Goal: Task Accomplishment & Management: Manage account settings

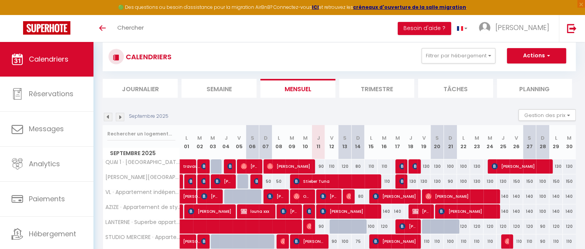
drag, startPoint x: 318, startPoint y: 167, endPoint x: 321, endPoint y: 165, distance: 4.1
click at [321, 165] on div "90" at bounding box center [318, 166] width 13 height 14
type input "90"
type input "Jeu 11 Septembre 2025"
type input "Ven 12 Septembre 2025"
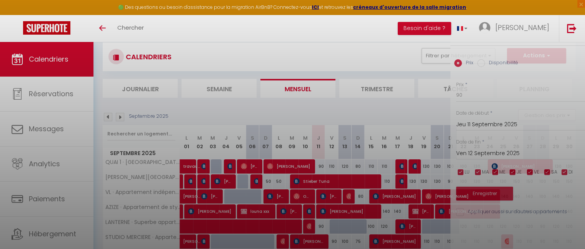
click at [321, 165] on div at bounding box center [292, 124] width 585 height 249
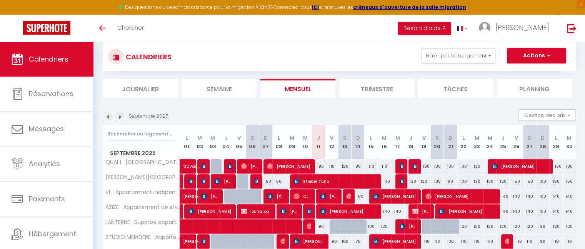
click at [322, 164] on div "90" at bounding box center [318, 166] width 13 height 14
type input "90"
type input "Jeu 11 Septembre 2025"
type input "Ven 12 Septembre 2025"
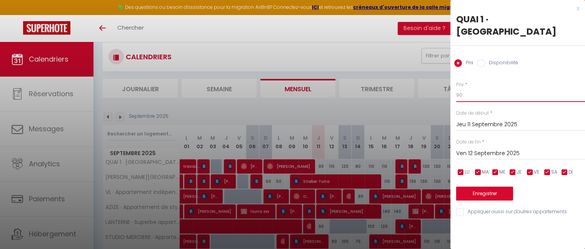
click at [461, 98] on input "90" at bounding box center [520, 95] width 129 height 14
type input "9"
type input "80"
click at [486, 200] on button "Enregistrer" at bounding box center [484, 194] width 57 height 14
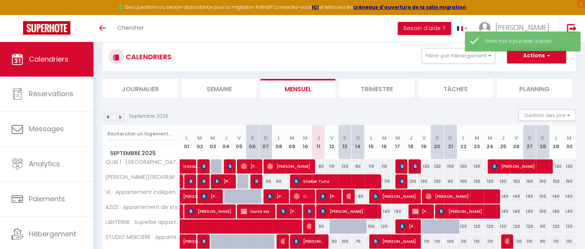
click at [331, 165] on div "110" at bounding box center [331, 166] width 13 height 14
type input "110"
type input "Ven 12 Septembre 2025"
type input "[PERSON_NAME] 13 Septembre 2025"
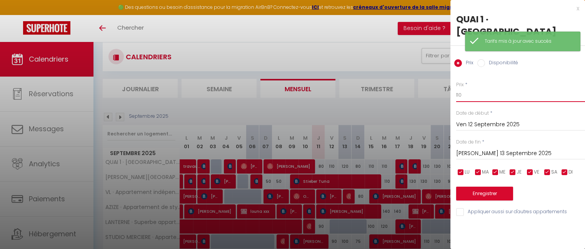
click at [473, 94] on input "110" at bounding box center [520, 95] width 129 height 14
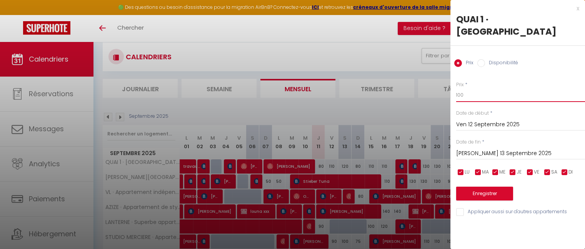
type input "100"
click at [483, 195] on button "Enregistrer" at bounding box center [484, 194] width 57 height 14
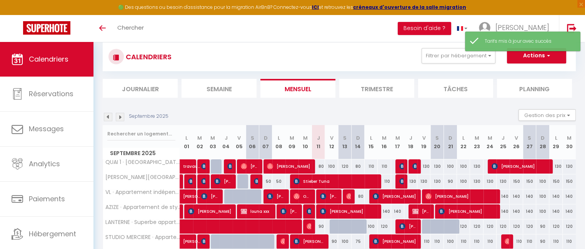
click at [345, 164] on div "120" at bounding box center [344, 166] width 13 height 14
type input "120"
type input "[PERSON_NAME] 13 Septembre 2025"
type input "Dim 14 Septembre 2025"
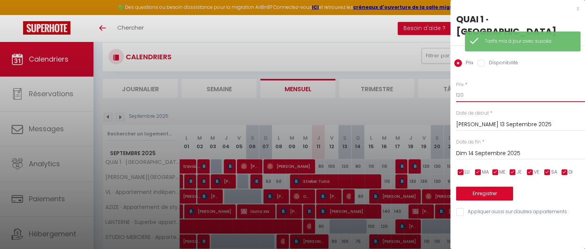
click at [472, 97] on input "120" at bounding box center [520, 95] width 129 height 14
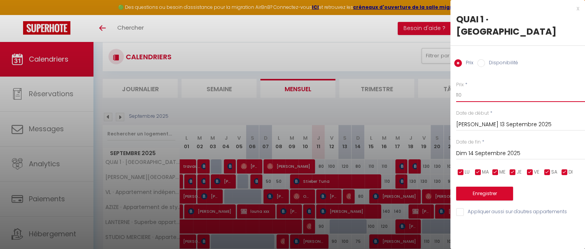
type input "110"
click at [497, 190] on button "Enregistrer" at bounding box center [484, 194] width 57 height 14
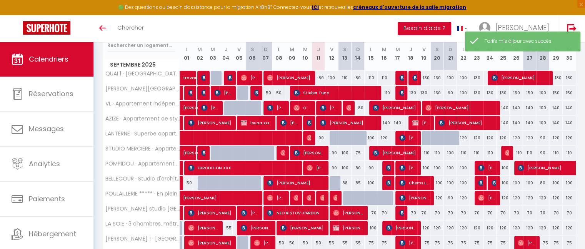
scroll to position [109, 0]
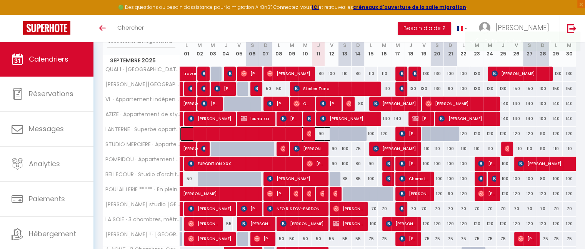
click at [321, 133] on span at bounding box center [267, 134] width 159 height 15
select select "OK"
select select "0"
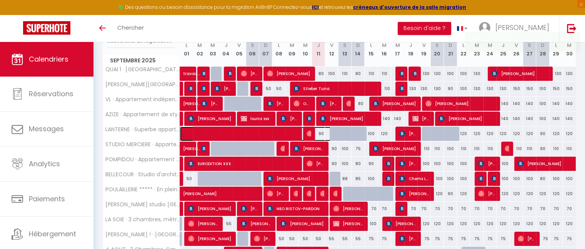
select select "1"
select select
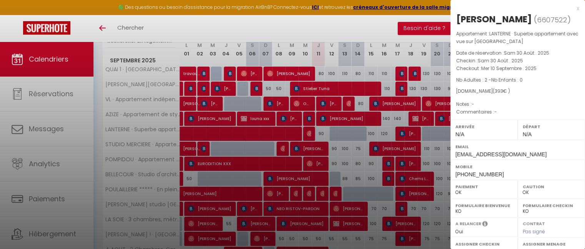
click at [571, 8] on div "x" at bounding box center [515, 8] width 129 height 9
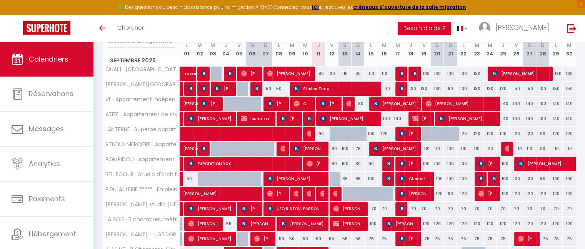
click at [493, 132] on div "120" at bounding box center [490, 134] width 13 height 14
type input "120"
type input "Mer 24 Septembre 2025"
type input "Jeu 25 Septembre 2025"
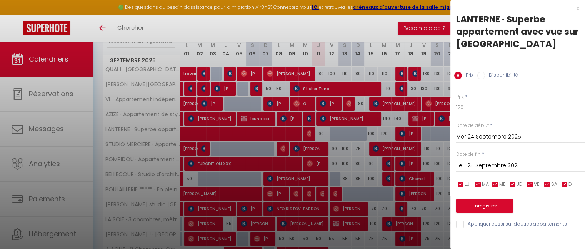
click at [468, 112] on input "120" at bounding box center [520, 107] width 129 height 14
click at [482, 140] on input "Mer 24 Septembre 2025" at bounding box center [520, 137] width 129 height 10
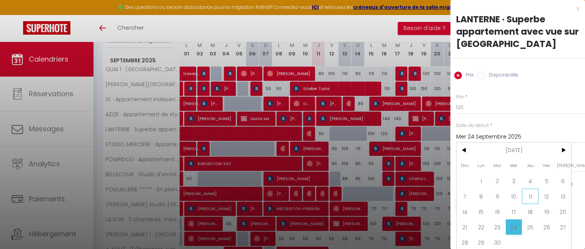
click at [531, 193] on span "11" at bounding box center [530, 196] width 17 height 15
type input "Jeu 11 Septembre 2025"
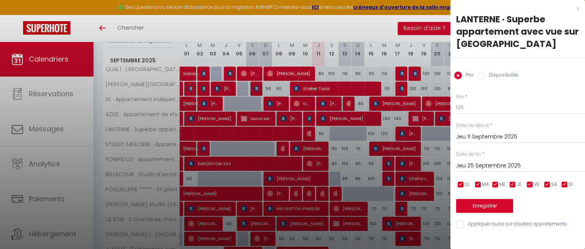
click at [490, 162] on input "Jeu 25 Septembre 2025" at bounding box center [520, 166] width 129 height 10
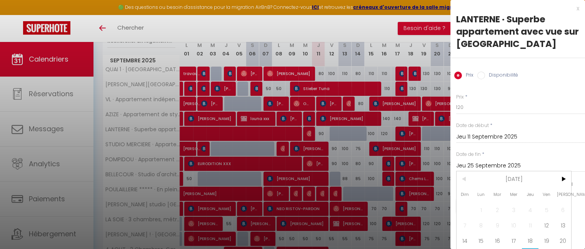
scroll to position [35, 0]
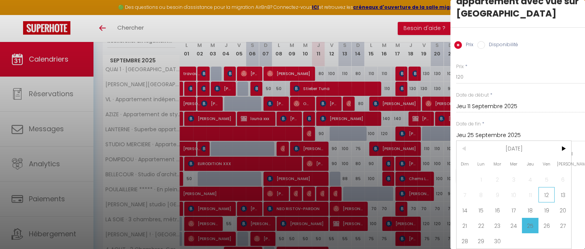
click at [544, 189] on span "12" at bounding box center [547, 194] width 17 height 15
type input "Ven 12 Septembre 2025"
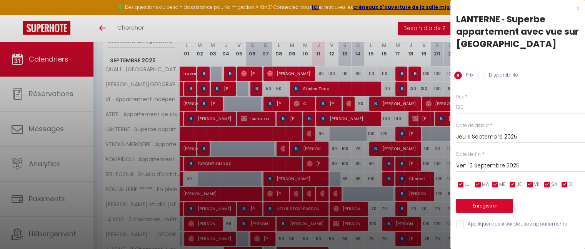
scroll to position [0, 0]
click at [481, 106] on input "120" at bounding box center [520, 107] width 129 height 14
type input "1"
type input "75"
click at [494, 204] on button "Enregistrer" at bounding box center [484, 206] width 57 height 14
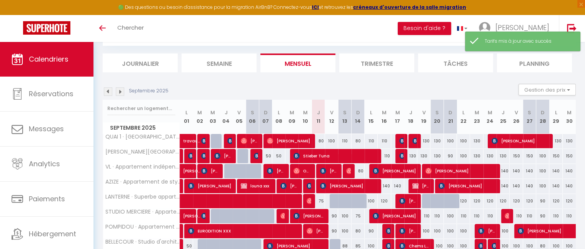
scroll to position [109, 0]
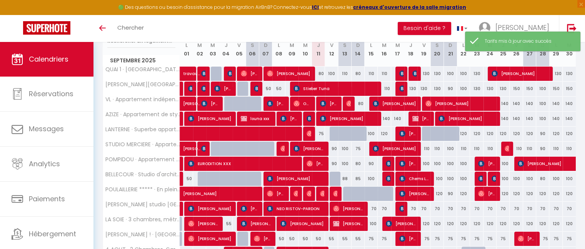
click at [334, 148] on div "90" at bounding box center [331, 149] width 13 height 14
type input "90"
type input "Ven 12 Septembre 2025"
type input "[PERSON_NAME] 13 Septembre 2025"
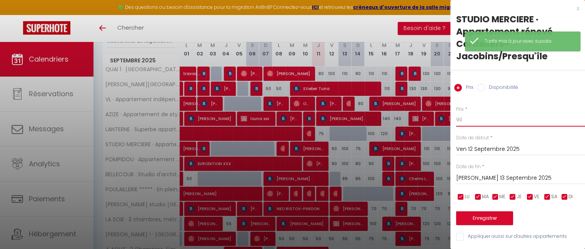
click at [465, 120] on input "90" at bounding box center [520, 120] width 129 height 14
type input "9"
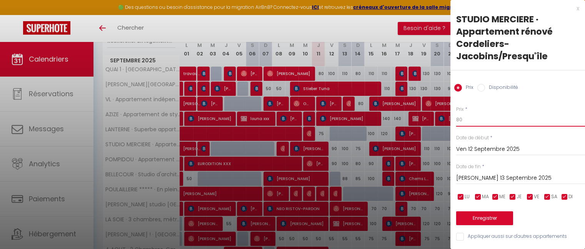
type input "80"
click at [486, 218] on button "Enregistrer" at bounding box center [484, 218] width 57 height 14
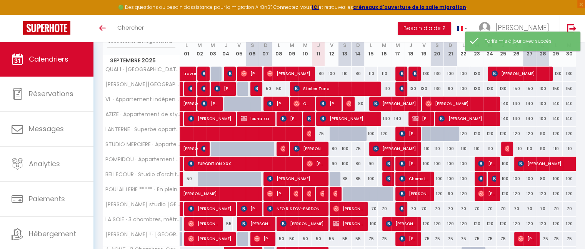
click at [345, 147] on div "100" at bounding box center [344, 149] width 13 height 14
type input "100"
type input "[PERSON_NAME] 13 Septembre 2025"
type input "Dim 14 Septembre 2025"
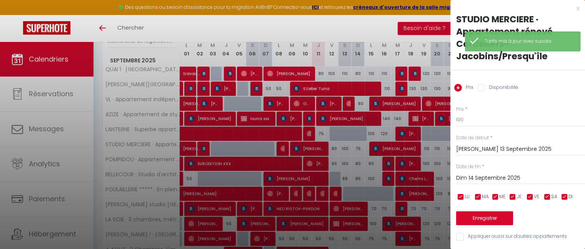
click at [345, 147] on div at bounding box center [292, 124] width 585 height 249
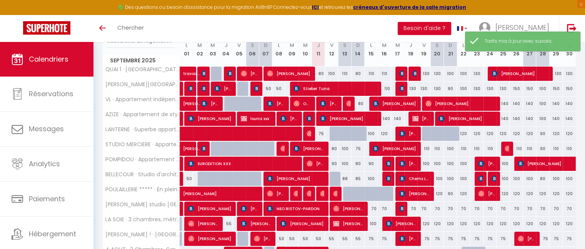
click at [345, 147] on div "100" at bounding box center [344, 149] width 13 height 14
type input "100"
type input "[PERSON_NAME] 13 Septembre 2025"
type input "Dim 14 Septembre 2025"
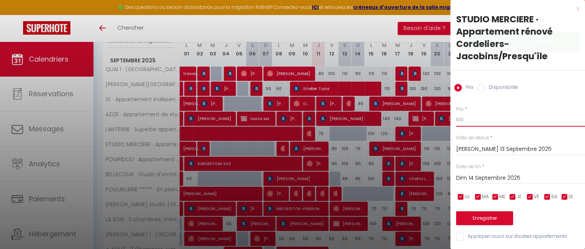
click at [482, 117] on input "100" at bounding box center [520, 120] width 129 height 14
type input "1"
type input "6"
type input "90"
click at [496, 219] on button "Enregistrer" at bounding box center [484, 218] width 57 height 14
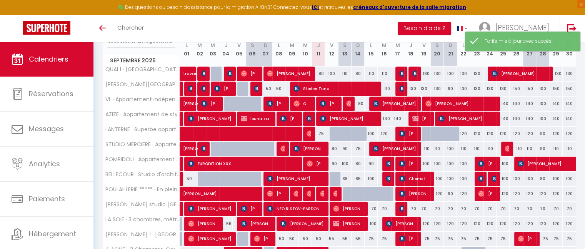
click at [336, 164] on div "90" at bounding box center [331, 164] width 13 height 14
type input "90"
type input "Ven 12 Septembre 2025"
type input "[PERSON_NAME] 13 Septembre 2025"
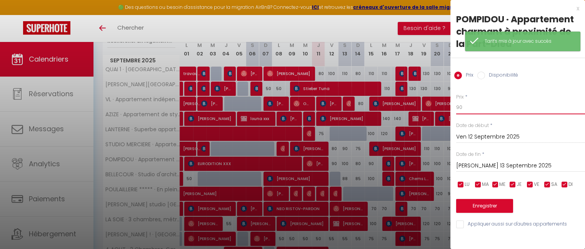
click at [467, 112] on input "90" at bounding box center [520, 107] width 129 height 14
type input "9"
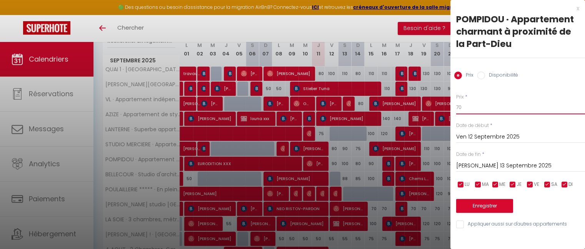
type input "70"
click at [482, 208] on button "Enregistrer" at bounding box center [484, 206] width 57 height 14
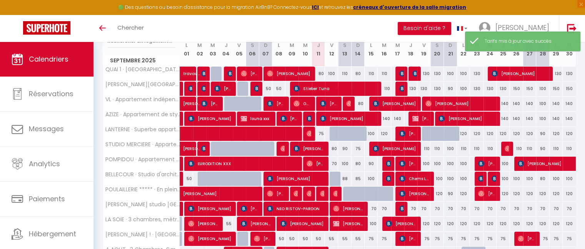
click at [346, 164] on div "100" at bounding box center [344, 164] width 13 height 14
type input "100"
type input "[PERSON_NAME] 13 Septembre 2025"
type input "Dim 14 Septembre 2025"
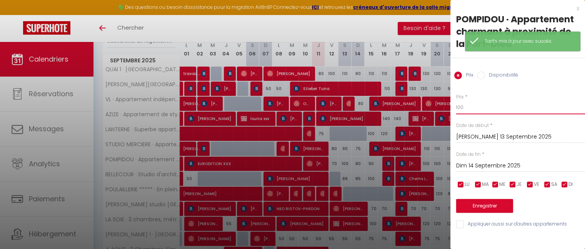
click at [470, 109] on input "100" at bounding box center [520, 107] width 129 height 14
type input "1"
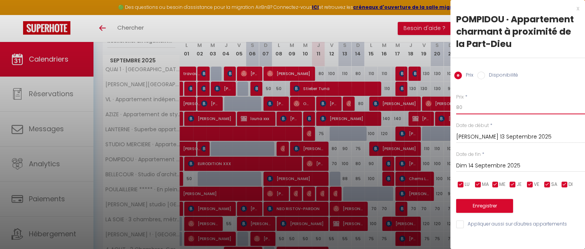
type input "80"
click at [502, 203] on button "Enregistrer" at bounding box center [484, 206] width 57 height 14
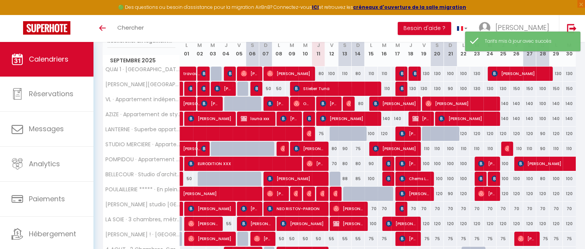
click at [357, 162] on div "80" at bounding box center [358, 164] width 13 height 14
type input "80"
type input "Dim 14 Septembre 2025"
type input "Lun 15 Septembre 2025"
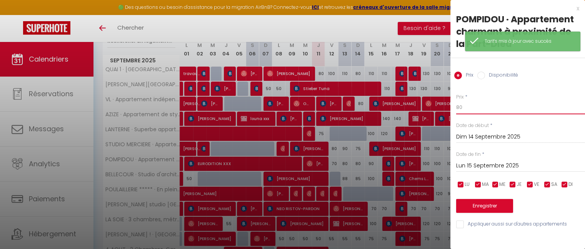
click at [474, 109] on input "80" at bounding box center [520, 107] width 129 height 14
type input "8"
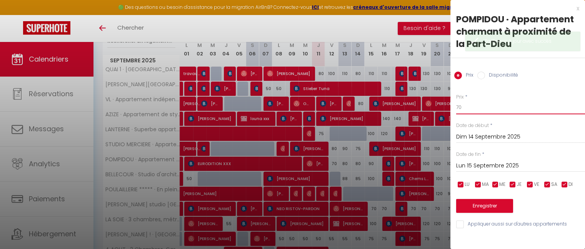
type input "70"
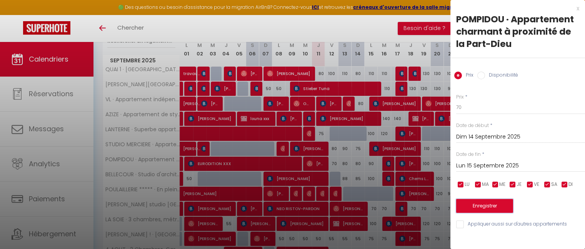
click at [479, 207] on button "Enregistrer" at bounding box center [484, 206] width 57 height 14
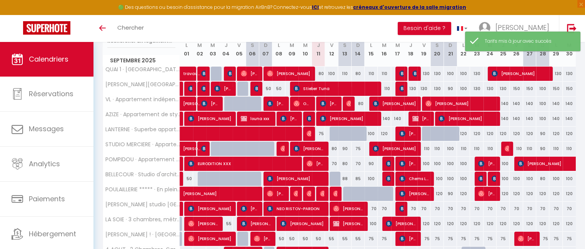
click at [373, 162] on div "90" at bounding box center [371, 164] width 13 height 14
type input "90"
type input "Lun 15 Septembre 2025"
type input "[DATE] Septembre 2025"
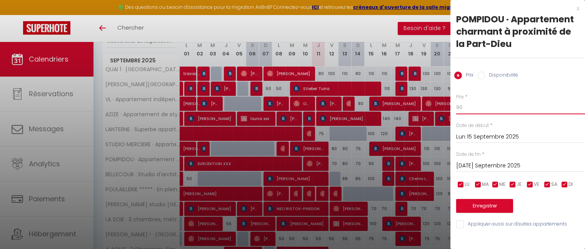
click at [469, 108] on input "90" at bounding box center [520, 107] width 129 height 14
type input "9"
type input "80"
click at [481, 206] on button "Enregistrer" at bounding box center [484, 206] width 57 height 14
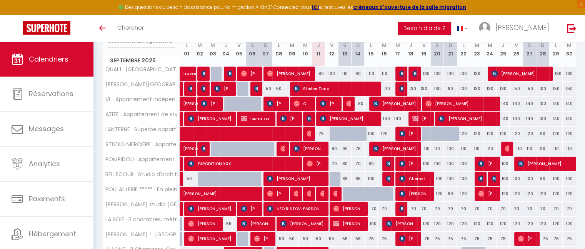
click at [346, 177] on div "88" at bounding box center [344, 179] width 13 height 14
type input "88"
type input "[PERSON_NAME] 13 Septembre 2025"
type input "Dim 14 Septembre 2025"
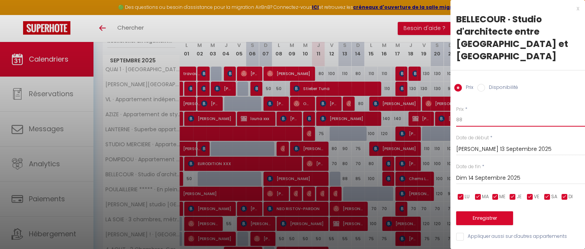
click at [463, 113] on input "88" at bounding box center [520, 120] width 129 height 14
type input "8"
type input "75"
click at [477, 211] on button "Enregistrer" at bounding box center [484, 218] width 57 height 14
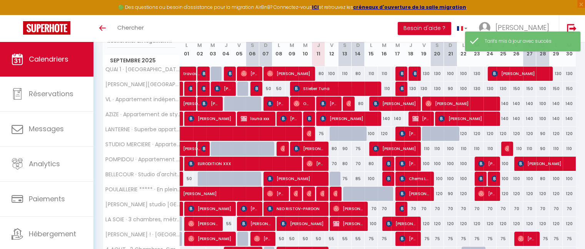
drag, startPoint x: 372, startPoint y: 174, endPoint x: 372, endPoint y: 179, distance: 5.0
click at [372, 179] on div "100" at bounding box center [371, 179] width 13 height 14
type input "100"
type input "Lun 15 Septembre 2025"
type input "[DATE] Septembre 2025"
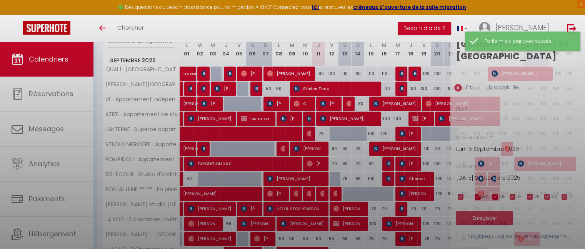
click at [372, 179] on div at bounding box center [292, 124] width 585 height 249
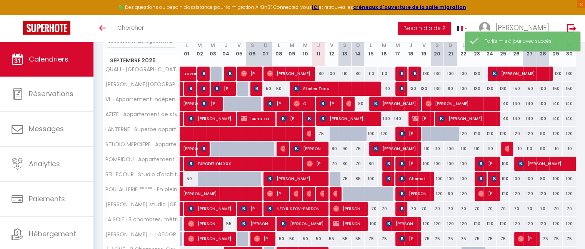
click at [372, 179] on div "100" at bounding box center [371, 179] width 13 height 14
type input "100"
type input "Lun 15 Septembre 2025"
type input "[DATE] Septembre 2025"
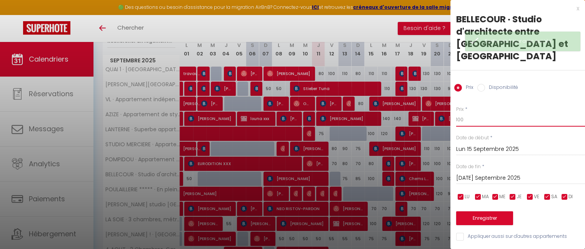
click at [467, 114] on input "100" at bounding box center [520, 120] width 129 height 14
type input "1"
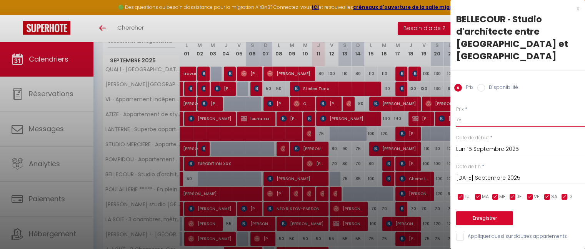
type input "75"
click at [482, 211] on button "Enregistrer" at bounding box center [484, 218] width 57 height 14
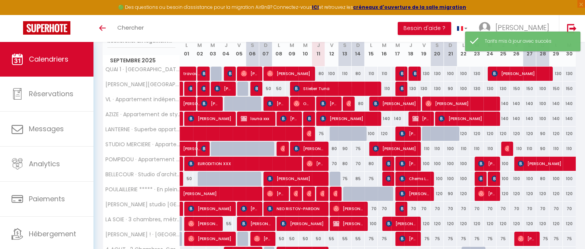
click at [334, 161] on div "70" at bounding box center [331, 164] width 13 height 14
type input "70"
type input "Ven 12 Septembre 2025"
type input "[PERSON_NAME] 13 Septembre 2025"
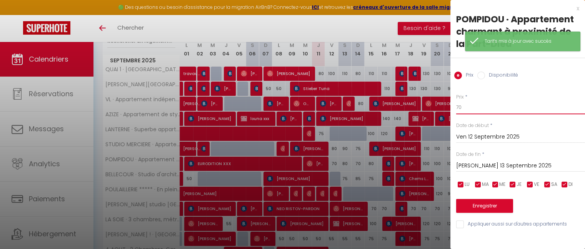
click at [465, 114] on input "70" at bounding box center [520, 107] width 129 height 14
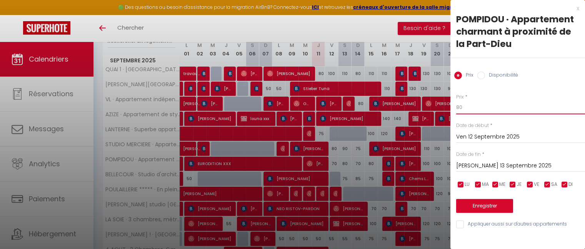
type input "80"
click at [483, 204] on button "Enregistrer" at bounding box center [484, 206] width 57 height 14
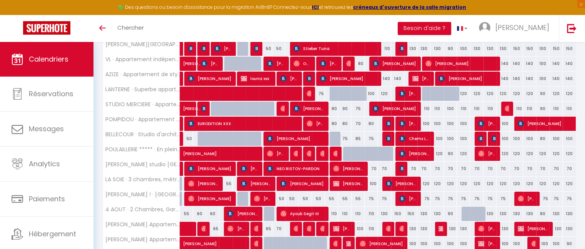
scroll to position [149, 0]
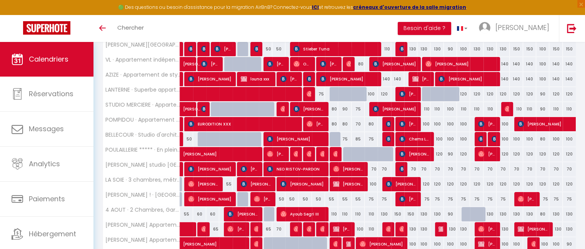
click at [358, 139] on div "85" at bounding box center [358, 139] width 13 height 14
type input "85"
type input "Dim 14 Septembre 2025"
type input "Lun 15 Septembre 2025"
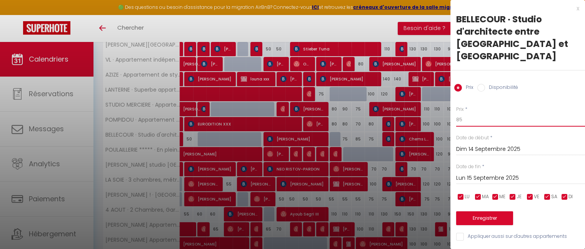
click at [467, 113] on input "85" at bounding box center [520, 120] width 129 height 14
type input "8"
type input "70"
click at [480, 211] on button "Enregistrer" at bounding box center [484, 218] width 57 height 14
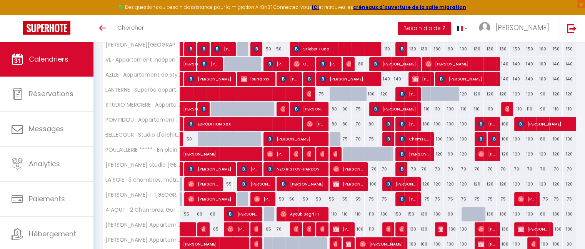
click at [374, 168] on div "70" at bounding box center [371, 169] width 13 height 14
type input "70"
type input "Lun 15 Septembre 2025"
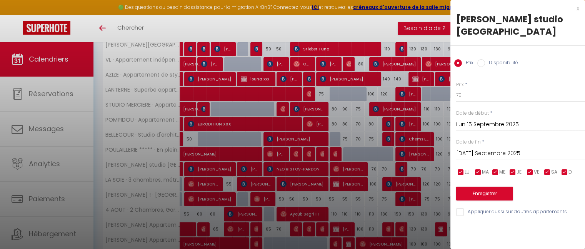
click at [474, 159] on input "[DATE] Septembre 2025" at bounding box center [520, 154] width 129 height 10
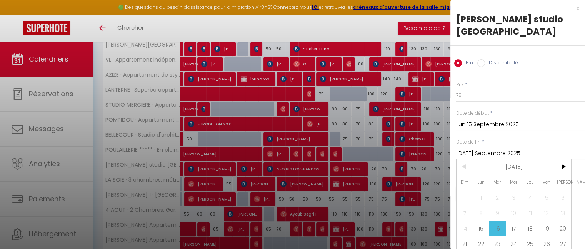
scroll to position [35, 0]
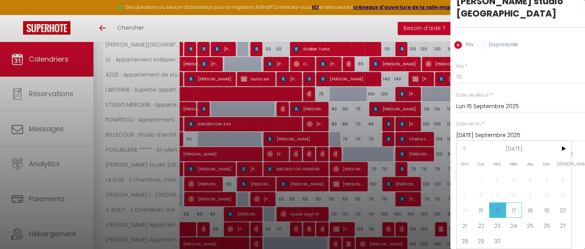
click at [515, 202] on span "17" at bounding box center [514, 209] width 17 height 15
type input "Mer 17 Septembre 2025"
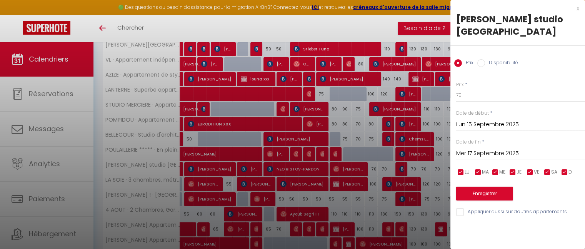
scroll to position [0, 0]
click at [467, 102] on input "70" at bounding box center [520, 95] width 129 height 14
type input "7"
type input "60"
click at [474, 201] on button "Enregistrer" at bounding box center [484, 194] width 57 height 14
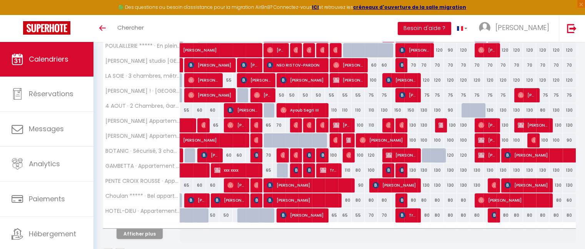
scroll to position [252, 0]
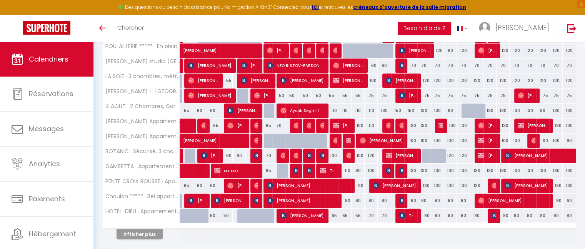
click at [334, 109] on div "110" at bounding box center [331, 111] width 13 height 14
type input "110"
type input "Ven 12 Septembre 2025"
type input "[PERSON_NAME] 13 Septembre 2025"
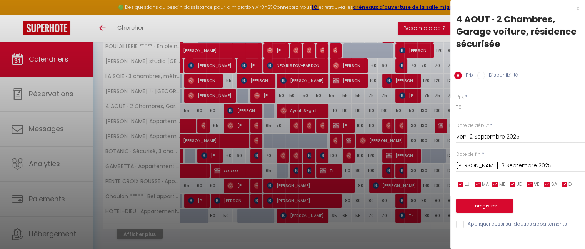
click at [468, 106] on input "110" at bounding box center [520, 107] width 129 height 14
type input "100"
click at [488, 201] on button "Enregistrer" at bounding box center [484, 206] width 57 height 14
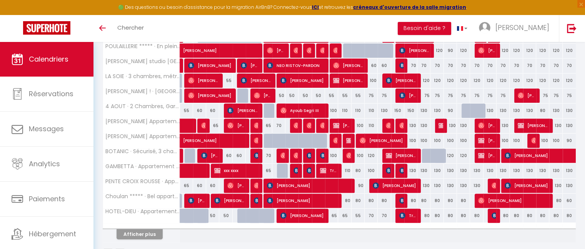
click at [335, 214] on div "65" at bounding box center [331, 216] width 13 height 14
type input "65"
type input "Ven 12 Septembre 2025"
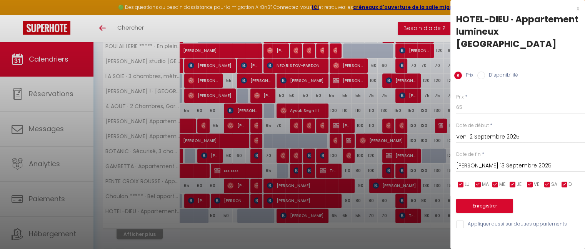
click at [476, 166] on input "[PERSON_NAME] 13 Septembre 2025" at bounding box center [520, 166] width 129 height 10
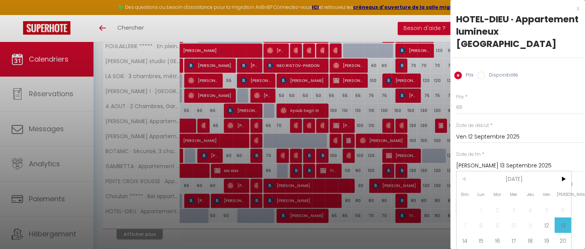
scroll to position [35, 0]
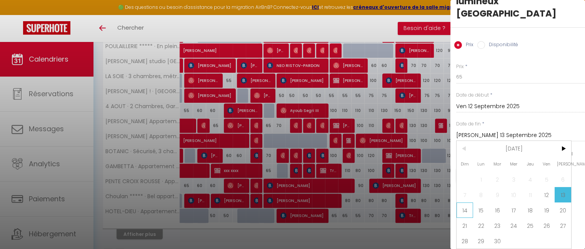
click at [467, 205] on span "14" at bounding box center [465, 209] width 17 height 15
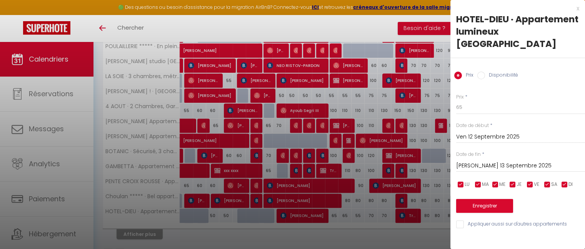
type input "Dim 14 Septembre 2025"
click at [461, 107] on input "65" at bounding box center [520, 107] width 129 height 14
type input "60"
click at [479, 202] on button "Enregistrer" at bounding box center [484, 206] width 57 height 14
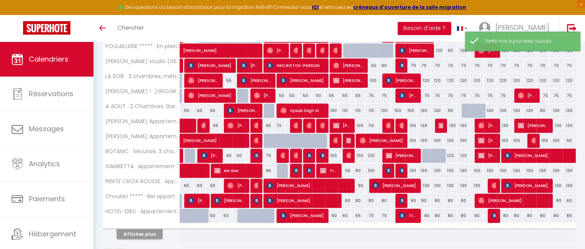
scroll to position [275, 0]
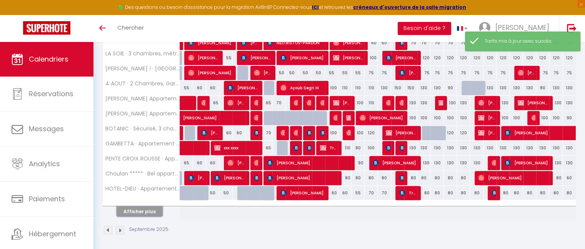
click at [144, 210] on button "Afficher plus" at bounding box center [140, 211] width 46 height 10
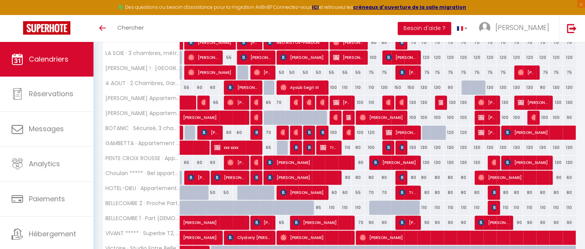
scroll to position [279, 0]
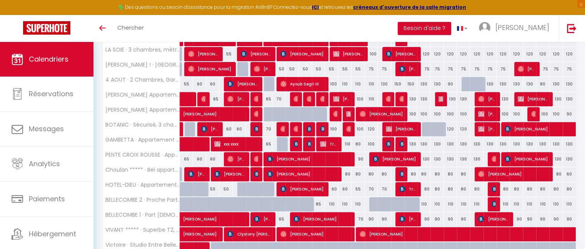
click at [331, 202] on div "110" at bounding box center [331, 204] width 13 height 14
type input "110"
type input "Ven 12 Septembre 2025"
type input "[PERSON_NAME] 13 Septembre 2025"
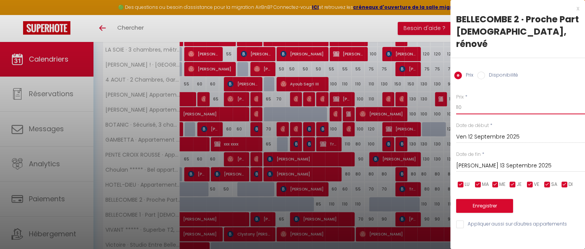
click at [466, 100] on input "110" at bounding box center [520, 107] width 129 height 14
type input "1"
type input "80"
click at [482, 161] on input "[PERSON_NAME] 13 Septembre 2025" at bounding box center [520, 166] width 129 height 10
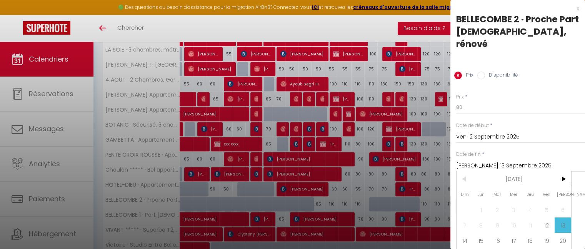
scroll to position [23, 0]
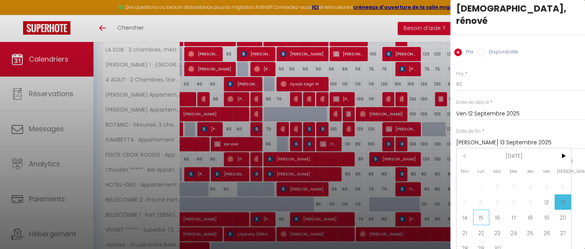
click at [483, 210] on span "15" at bounding box center [481, 217] width 17 height 15
type input "Lun 15 Septembre 2025"
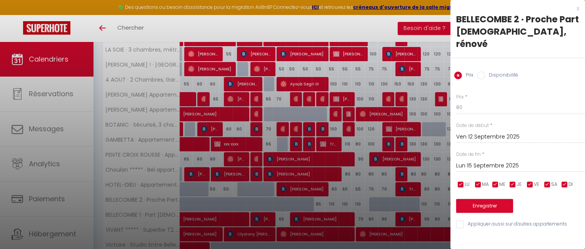
scroll to position [0, 0]
click at [488, 199] on button "Enregistrer" at bounding box center [484, 206] width 57 height 14
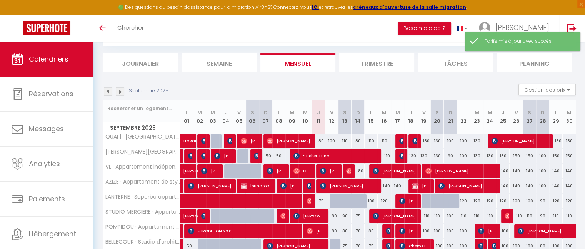
scroll to position [275, 0]
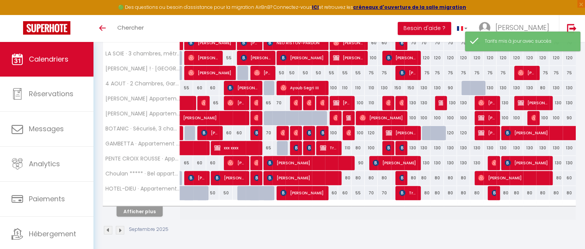
click at [142, 203] on div at bounding box center [141, 203] width 77 height 5
click at [142, 209] on button "Afficher plus" at bounding box center [140, 211] width 46 height 10
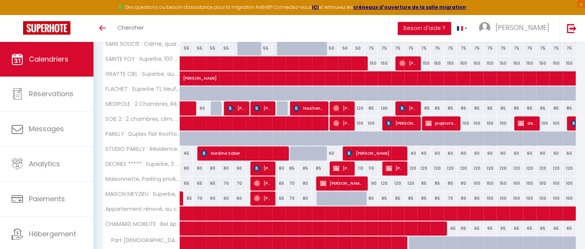
scroll to position [548, 0]
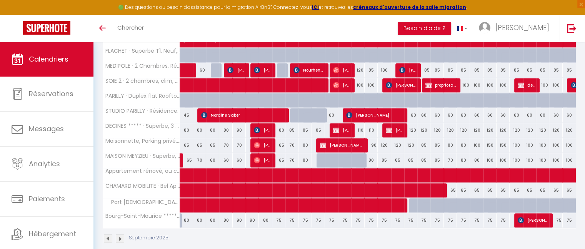
click at [362, 68] on div "120" at bounding box center [358, 70] width 13 height 14
type input "120"
type input "Dim 14 Septembre 2025"
type input "Lun 15 Septembre 2025"
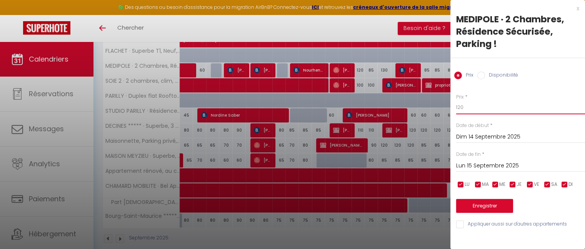
click at [472, 107] on input "120" at bounding box center [520, 107] width 129 height 14
type input "1"
type input "75"
click at [488, 206] on button "Enregistrer" at bounding box center [484, 206] width 57 height 14
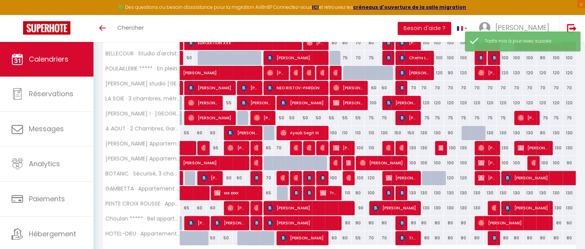
scroll to position [275, 0]
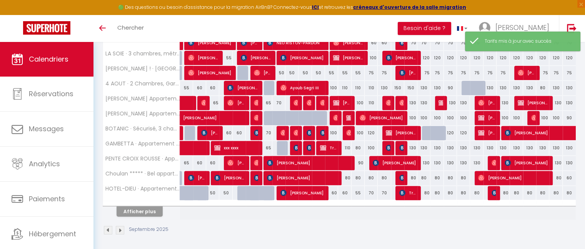
click at [147, 215] on th "Afficher plus" at bounding box center [141, 210] width 77 height 19
click at [144, 211] on button "Afficher plus" at bounding box center [140, 211] width 46 height 10
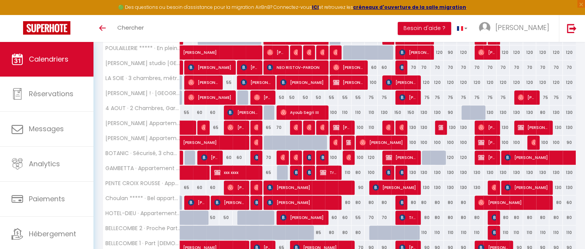
scroll to position [251, 0]
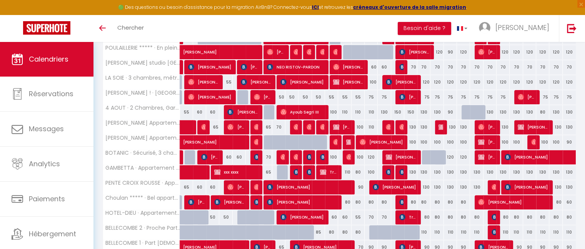
click at [346, 171] on div "110" at bounding box center [344, 172] width 13 height 14
type input "110"
type input "[PERSON_NAME] 13 Septembre 2025"
type input "Dim 14 Septembre 2025"
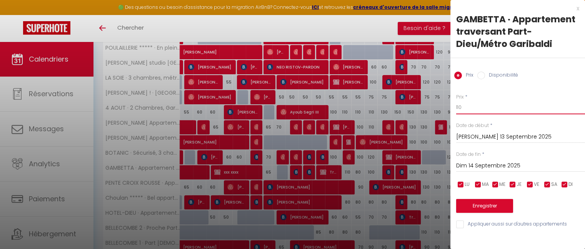
click at [470, 111] on input "110" at bounding box center [520, 107] width 129 height 14
type input "1"
type input "95"
click at [476, 202] on button "Enregistrer" at bounding box center [484, 206] width 57 height 14
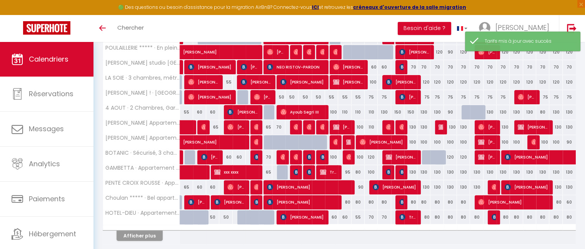
scroll to position [275, 0]
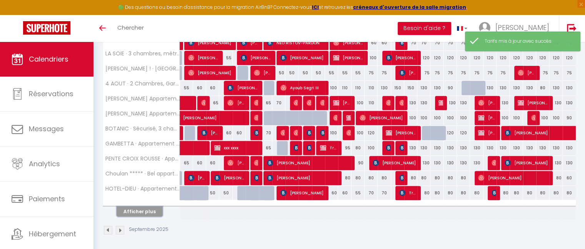
click at [150, 209] on button "Afficher plus" at bounding box center [140, 211] width 46 height 10
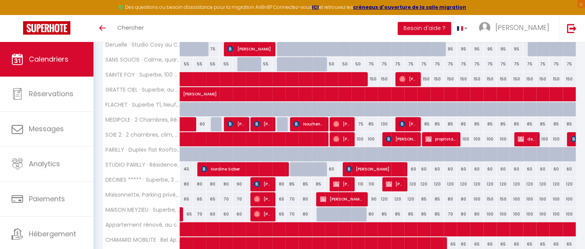
scroll to position [493, 0]
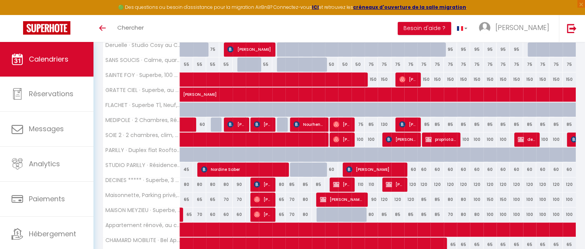
click at [383, 122] on div "130" at bounding box center [384, 124] width 13 height 14
type input "130"
type input "[DATE] Septembre 2025"
type input "Mer 17 Septembre 2025"
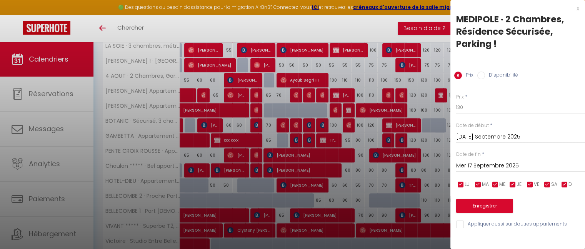
scroll to position [287, 0]
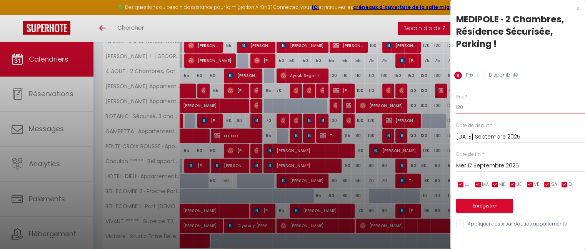
click at [472, 102] on input "130" at bounding box center [520, 107] width 129 height 14
type input "110"
click at [492, 206] on button "Enregistrer" at bounding box center [484, 206] width 57 height 14
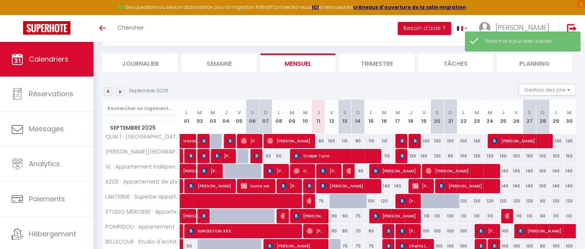
scroll to position [275, 0]
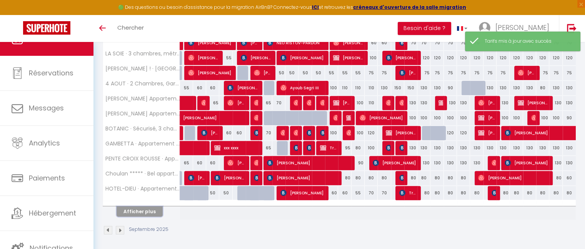
click at [149, 213] on button "Afficher plus" at bounding box center [140, 211] width 46 height 10
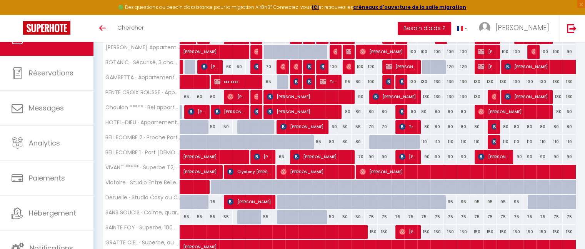
scroll to position [343, 0]
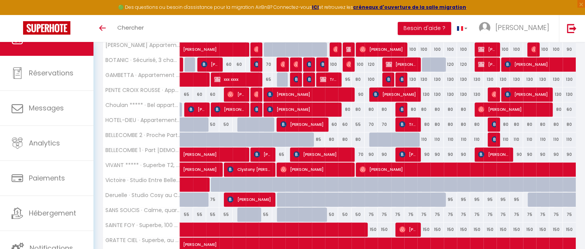
click at [319, 137] on div "85" at bounding box center [318, 139] width 13 height 14
type input "85"
type input "Jeu 11 Septembre 2025"
type input "Ven 12 Septembre 2025"
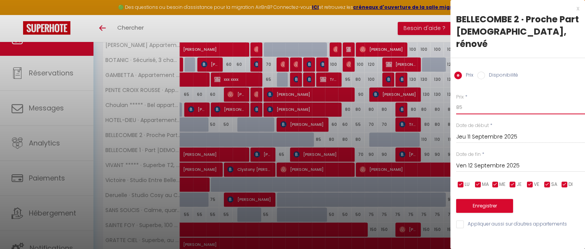
click at [467, 100] on input "85" at bounding box center [520, 107] width 129 height 14
type input "8"
type input "75"
click at [479, 199] on button "Enregistrer" at bounding box center [484, 206] width 57 height 14
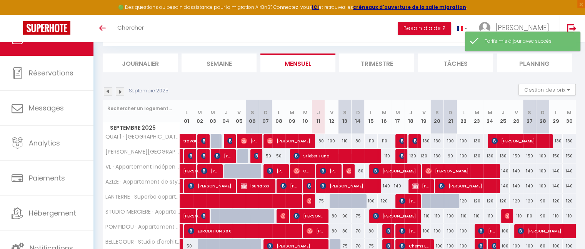
scroll to position [275, 0]
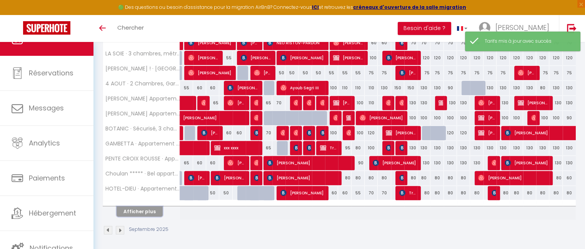
click at [151, 211] on button "Afficher plus" at bounding box center [140, 211] width 46 height 10
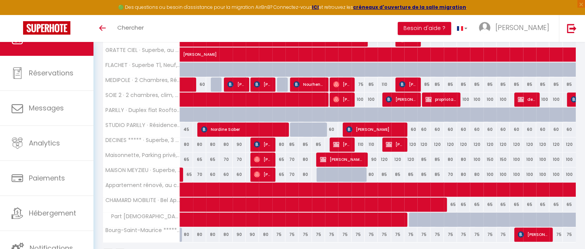
scroll to position [534, 0]
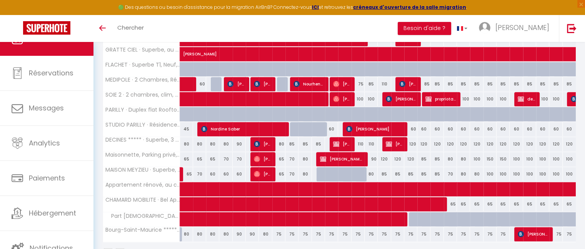
click at [362, 140] on div "110" at bounding box center [358, 144] width 13 height 14
type input "110"
type input "Dim 14 Septembre 2025"
type input "Lun 15 Septembre 2025"
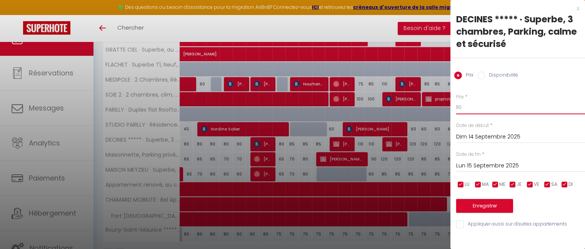
click at [464, 114] on input "110" at bounding box center [520, 107] width 129 height 14
type input "1"
type input "90"
click at [481, 209] on button "Enregistrer" at bounding box center [484, 206] width 57 height 14
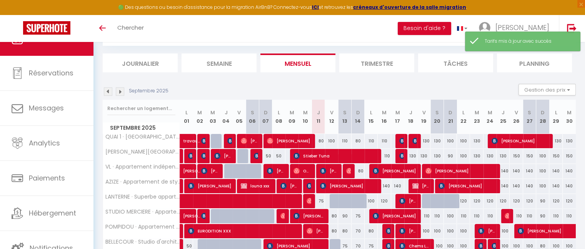
scroll to position [275, 0]
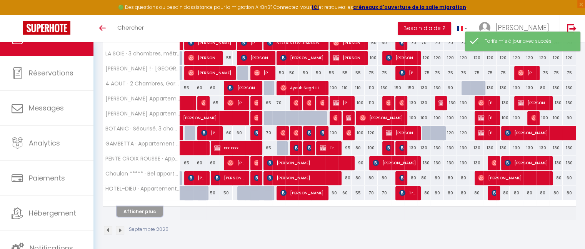
click at [149, 209] on button "Afficher plus" at bounding box center [140, 211] width 46 height 10
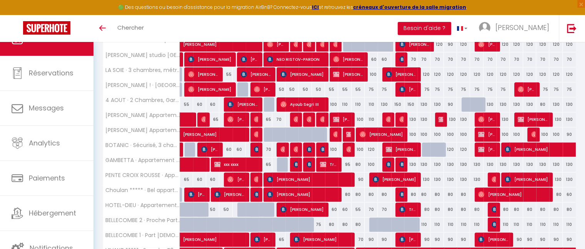
scroll to position [261, 0]
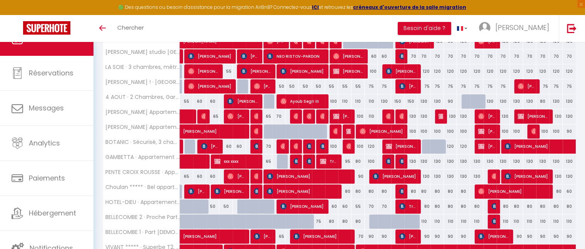
click at [362, 115] on div "100" at bounding box center [358, 116] width 13 height 14
type input "100"
type input "Dim 14 Septembre 2025"
type input "Lun 15 Septembre 2025"
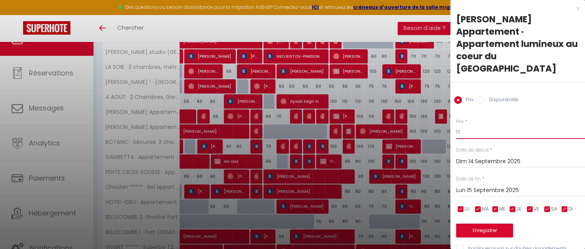
click at [468, 125] on input "10" at bounding box center [520, 132] width 129 height 14
type input "1"
type input "80"
click at [487, 224] on button "Enregistrer" at bounding box center [484, 231] width 57 height 14
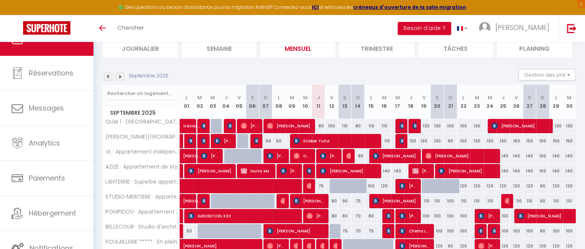
scroll to position [57, 0]
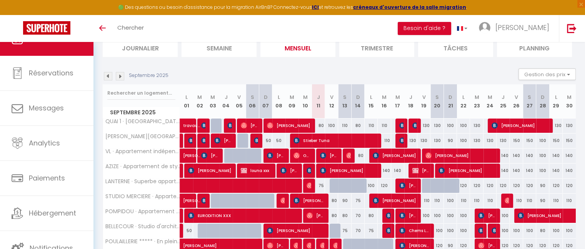
click at [450, 126] on div "100" at bounding box center [450, 126] width 13 height 14
type input "100"
type input "Dim 21 Septembre 2025"
type input "Lun 22 Septembre 2025"
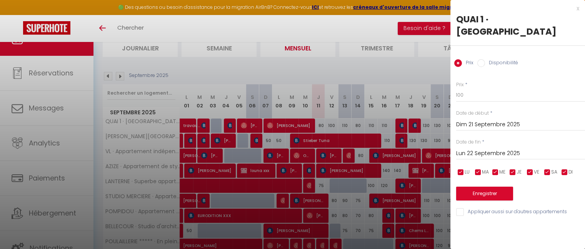
click at [430, 75] on div at bounding box center [292, 124] width 585 height 249
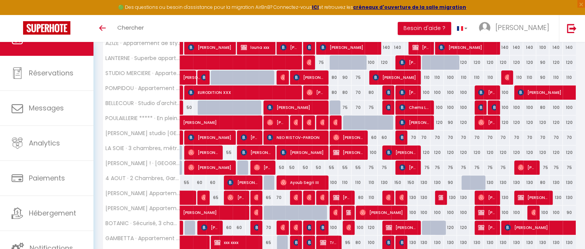
scroll to position [182, 0]
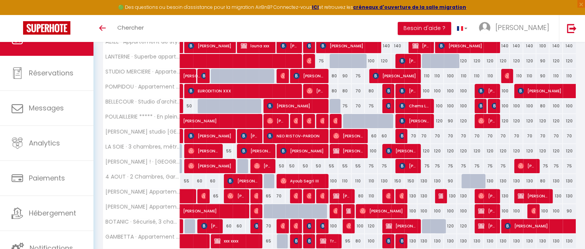
click at [450, 151] on div "120" at bounding box center [450, 151] width 13 height 14
type input "120"
type input "Dim 21 Septembre 2025"
type input "Lun 22 Septembre 2025"
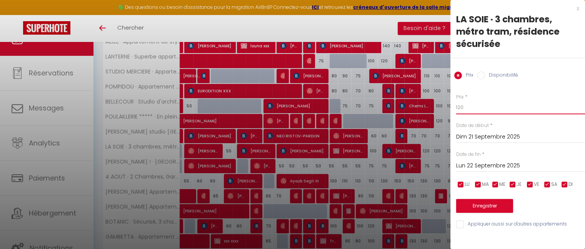
click at [468, 114] on input "120" at bounding box center [520, 107] width 129 height 14
type input "100"
click at [487, 204] on button "Enregistrer" at bounding box center [484, 206] width 57 height 14
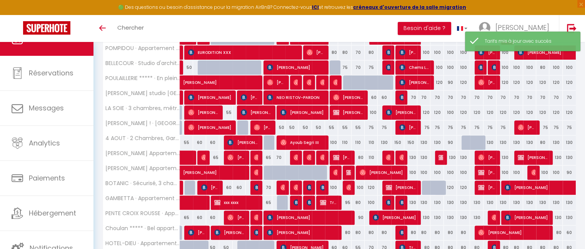
scroll to position [223, 0]
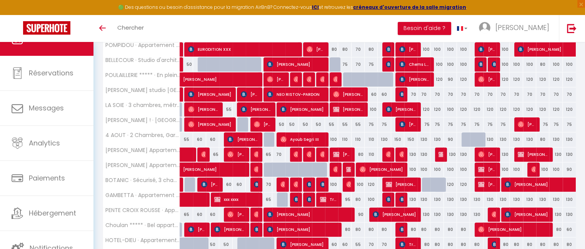
click at [453, 152] on div "130" at bounding box center [450, 154] width 13 height 14
type input "130"
type input "Dim 21 Septembre 2025"
type input "Lun 22 Septembre 2025"
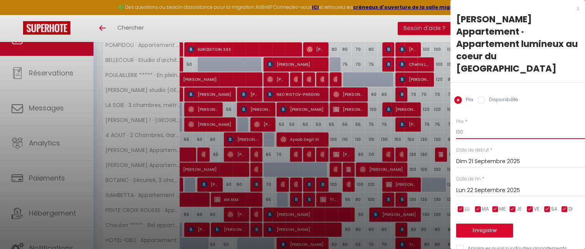
click at [470, 125] on input "130" at bounding box center [520, 132] width 129 height 14
type input "1"
type input "90"
click at [488, 224] on button "Enregistrer" at bounding box center [484, 231] width 57 height 14
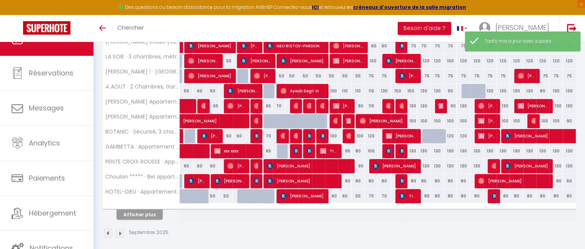
scroll to position [274, 0]
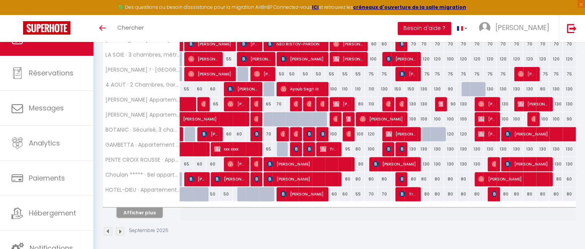
click at [452, 149] on div "130" at bounding box center [450, 149] width 13 height 14
type input "130"
type input "Dim 21 Septembre 2025"
type input "Lun 22 Septembre 2025"
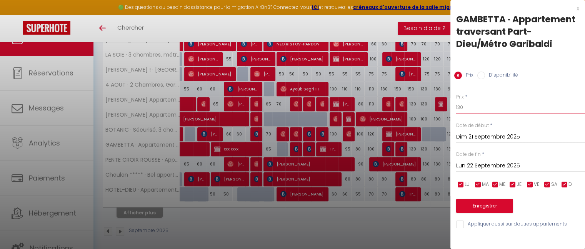
click at [468, 110] on input "130" at bounding box center [520, 107] width 129 height 14
type input "100"
click at [483, 206] on button "Enregistrer" at bounding box center [484, 206] width 57 height 14
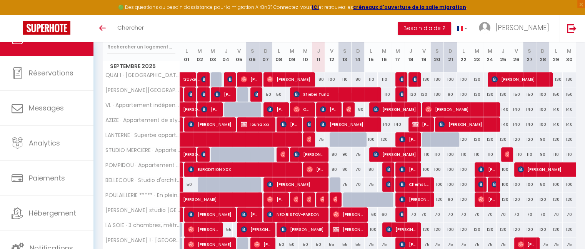
scroll to position [103, 0]
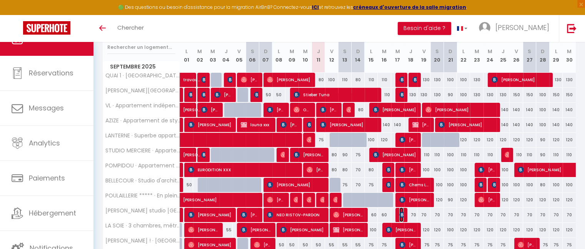
click at [400, 212] on img at bounding box center [403, 215] width 6 height 6
select select "KO"
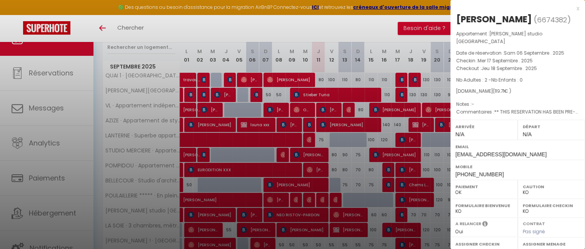
click at [571, 8] on div "x" at bounding box center [515, 8] width 129 height 9
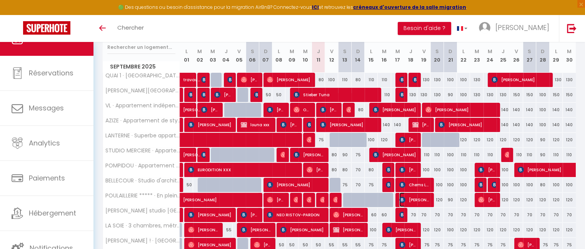
click at [410, 197] on span "[PERSON_NAME]" at bounding box center [415, 199] width 30 height 15
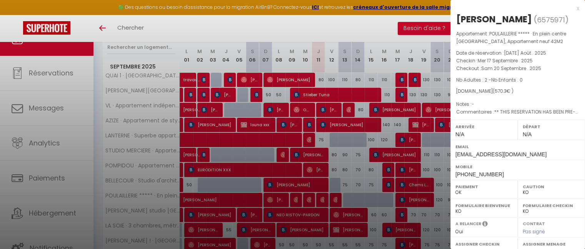
click at [572, 9] on div "x" at bounding box center [515, 8] width 129 height 9
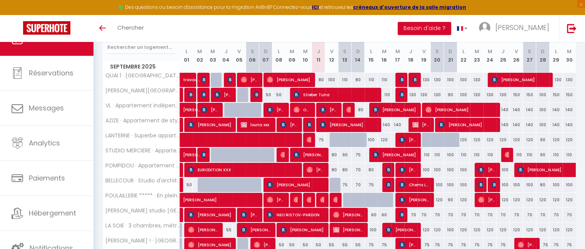
click at [334, 169] on div "80" at bounding box center [331, 170] width 13 height 14
type input "80"
type input "Ven 12 Septembre 2025"
type input "[PERSON_NAME] 13 Septembre 2025"
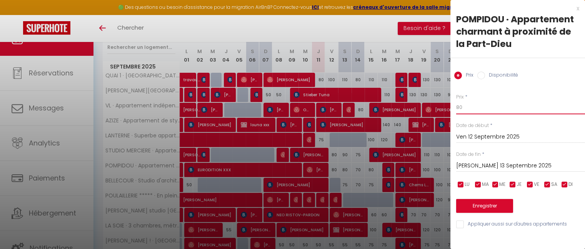
click at [484, 106] on input "80" at bounding box center [520, 107] width 129 height 14
type input "85"
click at [496, 204] on button "Enregistrer" at bounding box center [484, 206] width 57 height 14
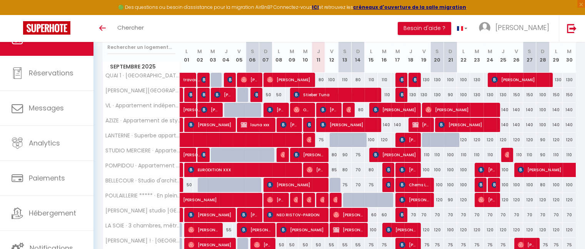
click at [333, 77] on div "100" at bounding box center [331, 80] width 13 height 14
type input "100"
type input "Ven 12 Septembre 2025"
type input "[PERSON_NAME] 13 Septembre 2025"
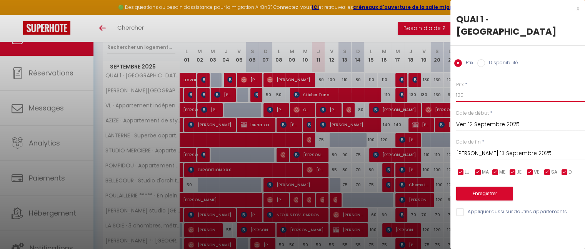
click at [487, 95] on input "100" at bounding box center [520, 95] width 129 height 14
type input "1"
type input "95"
click at [492, 195] on button "Enregistrer" at bounding box center [484, 194] width 57 height 14
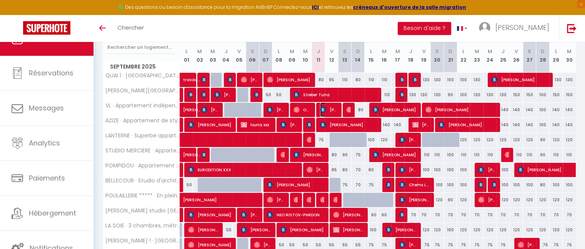
click at [331, 110] on span "[PERSON_NAME]" at bounding box center [328, 109] width 17 height 15
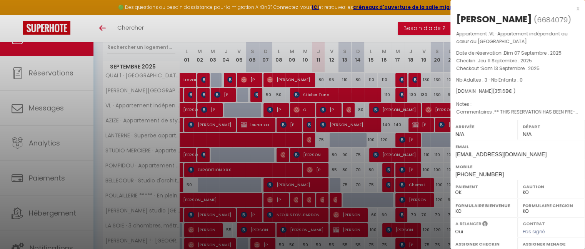
click at [572, 9] on div "x" at bounding box center [515, 8] width 129 height 9
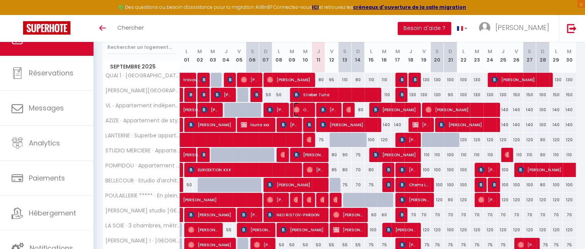
click at [304, 107] on span "Oanh Lecrique Do" at bounding box center [302, 109] width 17 height 15
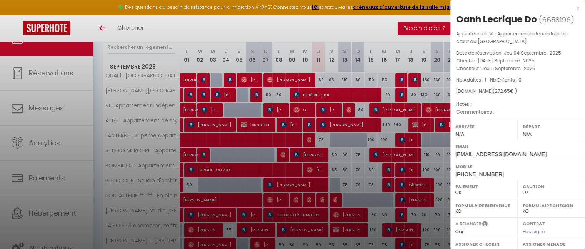
click at [571, 8] on div "x" at bounding box center [515, 8] width 129 height 9
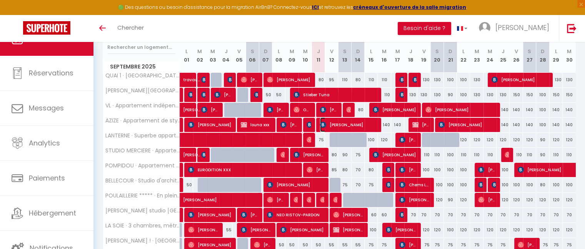
click at [334, 122] on span "[PERSON_NAME]" at bounding box center [348, 124] width 57 height 15
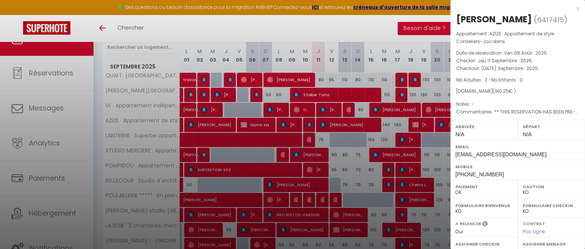
click at [570, 9] on div "x" at bounding box center [515, 8] width 129 height 9
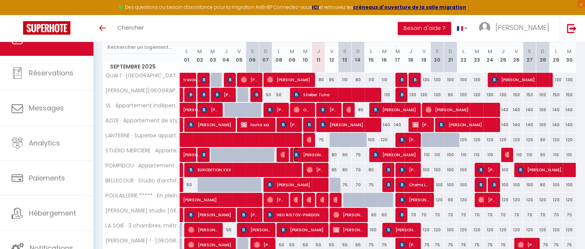
click at [317, 152] on span "[PERSON_NAME]" at bounding box center [309, 154] width 30 height 15
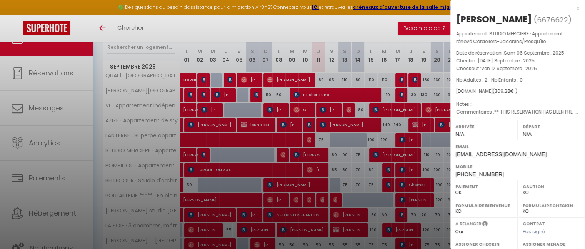
click at [573, 6] on div "x" at bounding box center [515, 8] width 129 height 9
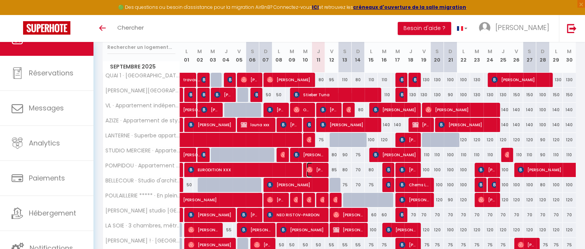
click at [318, 168] on span "[PERSON_NAME]" at bounding box center [315, 169] width 17 height 15
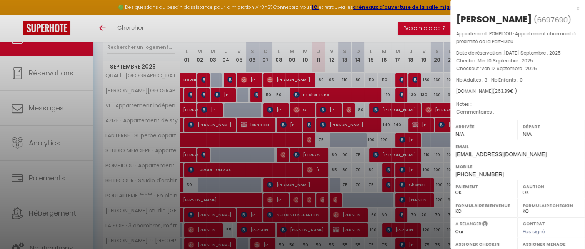
click at [572, 8] on div "x" at bounding box center [515, 8] width 129 height 9
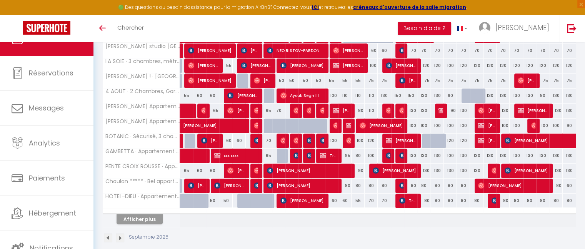
scroll to position [275, 0]
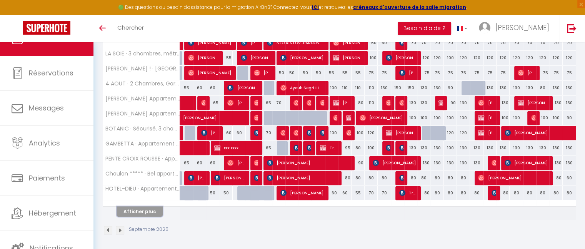
click at [135, 206] on button "Afficher plus" at bounding box center [140, 211] width 46 height 10
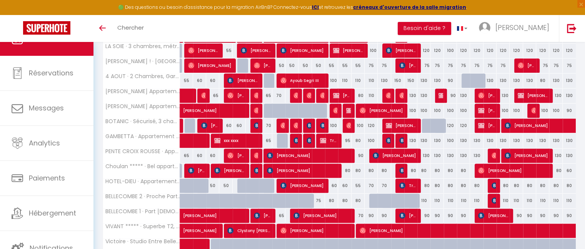
scroll to position [283, 0]
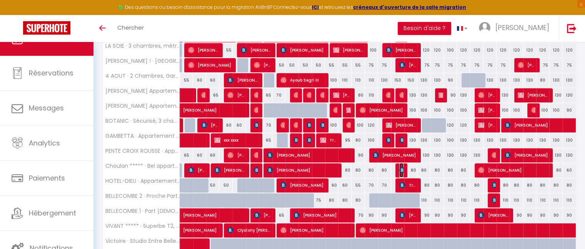
click at [402, 167] on img at bounding box center [403, 170] width 6 height 6
select select "KO"
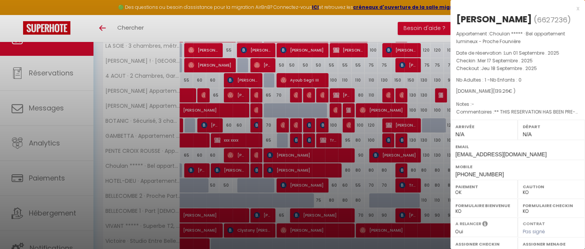
click at [573, 10] on div "x" at bounding box center [515, 8] width 129 height 9
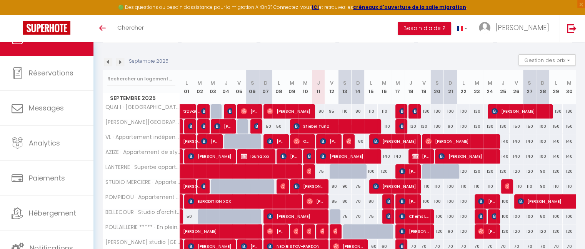
scroll to position [58, 0]
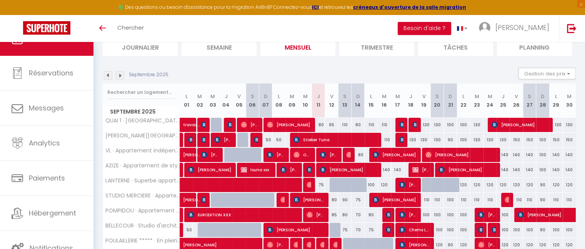
click at [119, 76] on img at bounding box center [120, 75] width 8 height 8
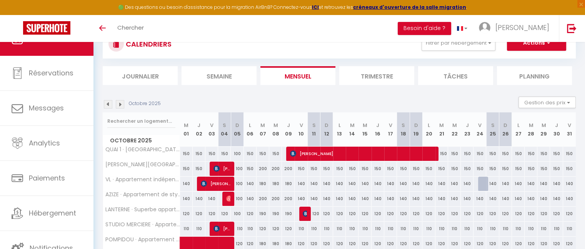
scroll to position [0, 0]
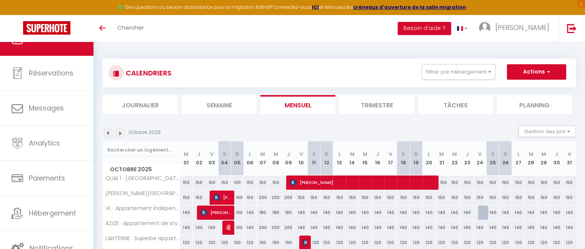
click at [107, 134] on img at bounding box center [108, 133] width 8 height 8
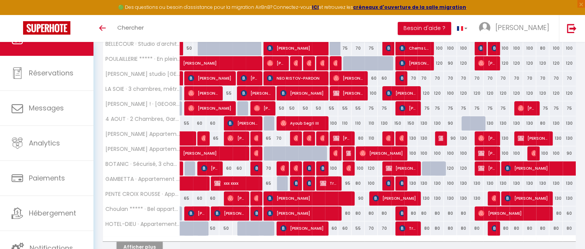
scroll to position [242, 0]
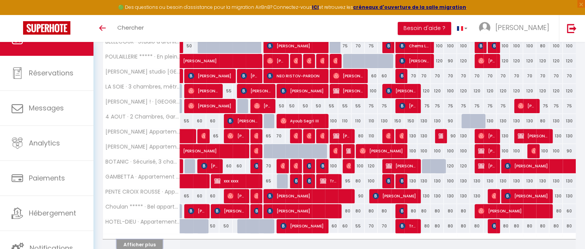
click at [149, 239] on button "Afficher plus" at bounding box center [140, 244] width 46 height 10
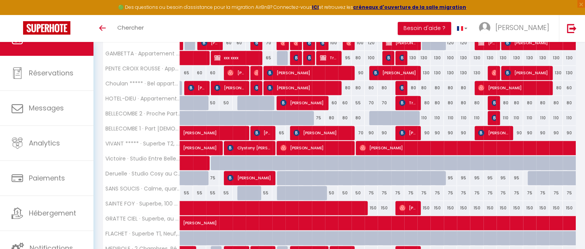
scroll to position [344, 0]
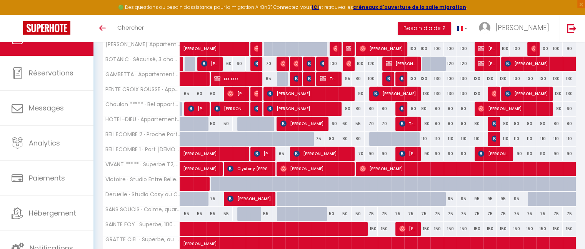
click at [557, 137] on div "110" at bounding box center [556, 139] width 13 height 14
type input "110"
type input "Lun 29 Septembre 2025"
type input "[DATE] Septembre 2025"
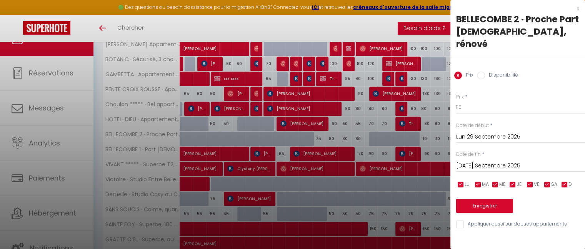
click at [579, 8] on div "x" at bounding box center [515, 8] width 129 height 9
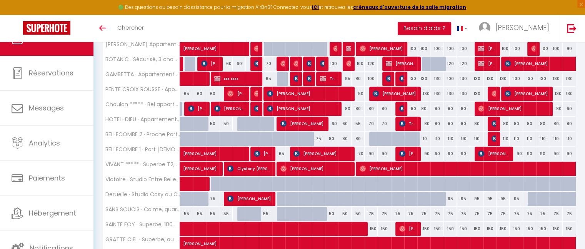
click at [555, 136] on div "110" at bounding box center [556, 139] width 13 height 14
type input "110"
type input "Lun 29 Septembre 2025"
type input "[DATE] Septembre 2025"
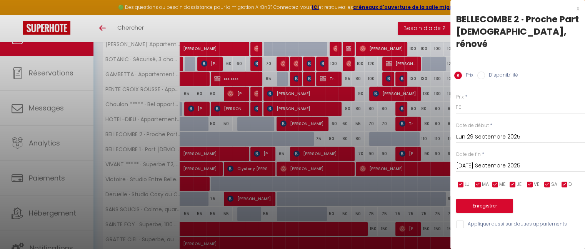
click at [578, 7] on div "x" at bounding box center [515, 8] width 129 height 9
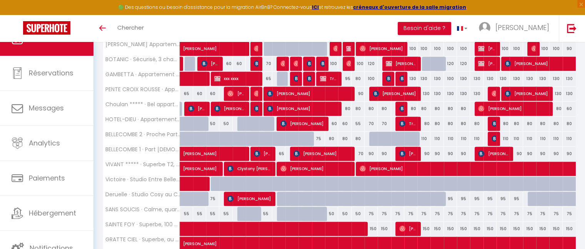
click at [543, 138] on div "110" at bounding box center [543, 139] width 13 height 14
type input "110"
type input "Dim 28 Septembre 2025"
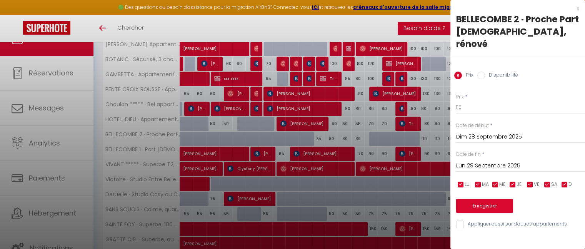
click at [478, 132] on input "Dim 28 Septembre 2025" at bounding box center [520, 137] width 129 height 10
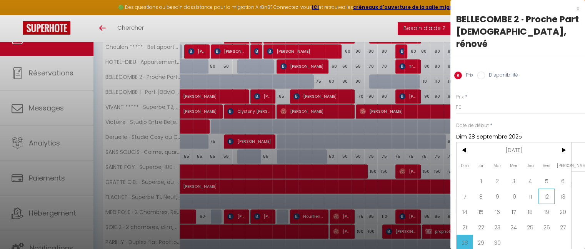
scroll to position [402, 0]
click at [467, 235] on span "28" at bounding box center [465, 242] width 17 height 15
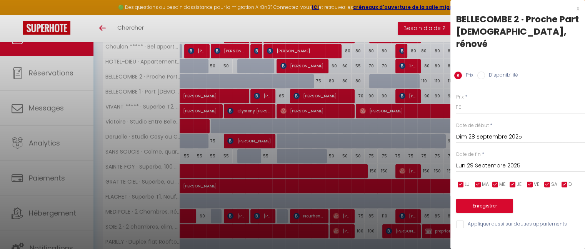
click at [497, 161] on input "Lun 29 Septembre 2025" at bounding box center [520, 166] width 129 height 10
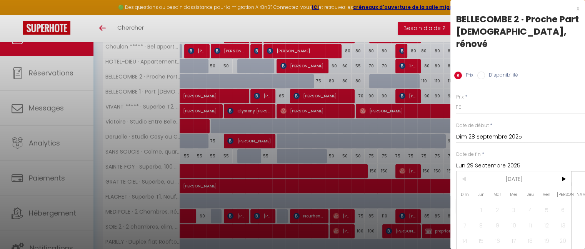
scroll to position [23, 0]
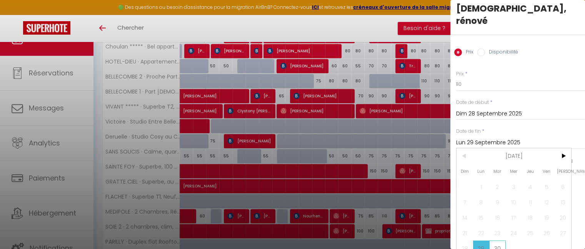
click at [498, 241] on span "30" at bounding box center [498, 248] width 17 height 15
type input "[DATE] Septembre 2025"
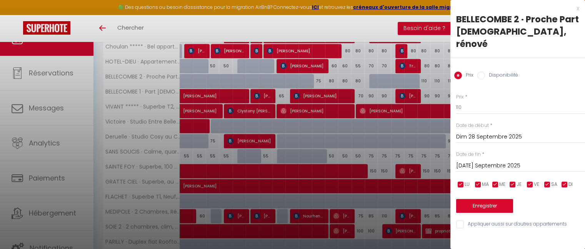
scroll to position [0, 0]
click at [483, 72] on input "Disponibilité" at bounding box center [482, 76] width 8 height 8
radio input "true"
radio input "false"
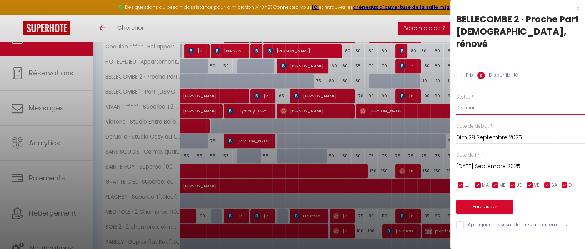
click at [476, 100] on select "Disponible Indisponible" at bounding box center [520, 107] width 129 height 15
select select "0"
click at [456, 100] on select "Disponible Indisponible" at bounding box center [520, 107] width 129 height 15
click at [485, 200] on button "Enregistrer" at bounding box center [484, 207] width 57 height 14
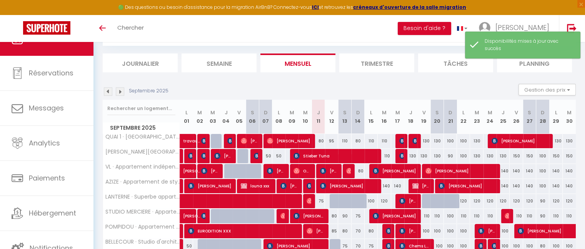
scroll to position [275, 0]
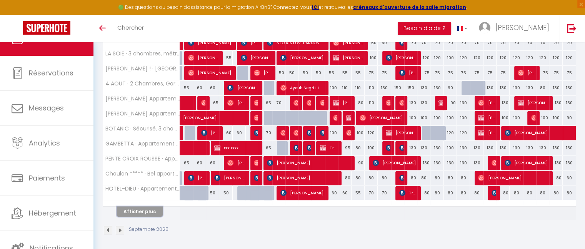
click at [144, 212] on button "Afficher plus" at bounding box center [140, 211] width 46 height 10
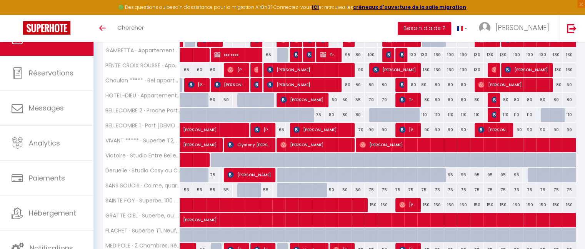
scroll to position [373, 0]
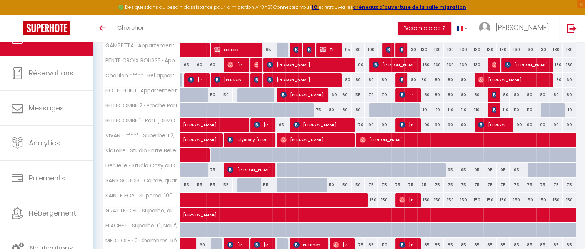
click at [542, 121] on div "90" at bounding box center [543, 125] width 13 height 14
select select "1"
type input "Dim 28 Septembre 2025"
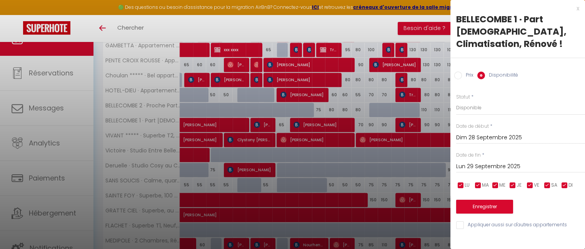
click at [492, 133] on input "Dim 28 Septembre 2025" at bounding box center [520, 138] width 129 height 10
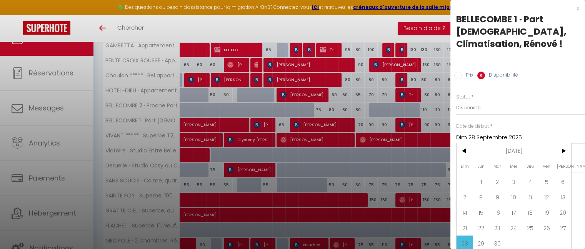
click at [492, 133] on input "Dim 28 Septembre 2025" at bounding box center [520, 138] width 129 height 10
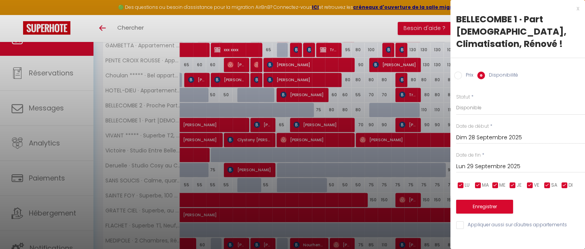
click at [489, 162] on input "Lun 29 Septembre 2025" at bounding box center [520, 167] width 129 height 10
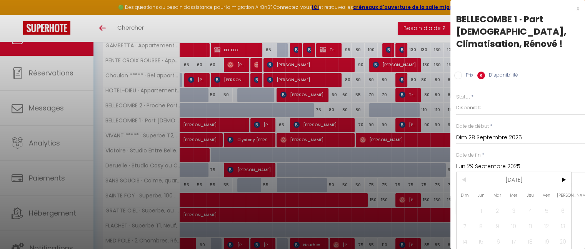
scroll to position [24, 0]
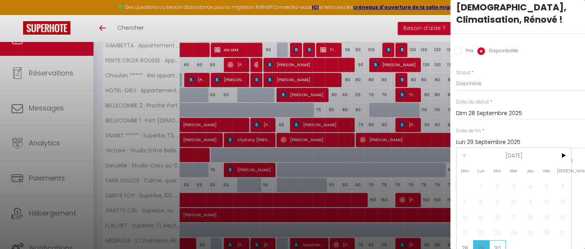
click at [500, 240] on span "30" at bounding box center [498, 247] width 17 height 15
type input "[DATE] Septembre 2025"
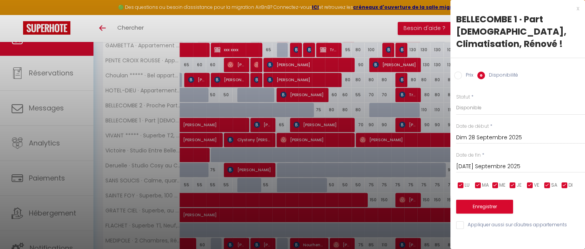
scroll to position [0, 0]
click at [473, 100] on select "Disponible Indisponible" at bounding box center [520, 107] width 129 height 15
select select "0"
click at [456, 100] on select "Disponible Indisponible" at bounding box center [520, 107] width 129 height 15
click at [488, 200] on button "Enregistrer" at bounding box center [484, 207] width 57 height 14
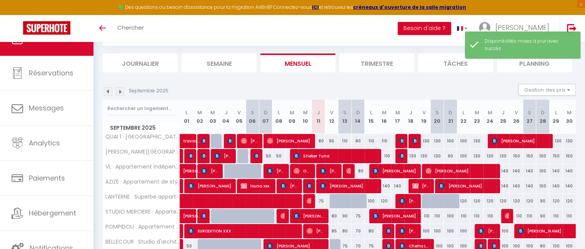
scroll to position [275, 0]
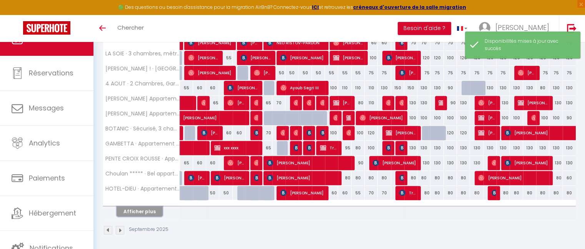
click at [133, 212] on button "Afficher plus" at bounding box center [140, 211] width 46 height 10
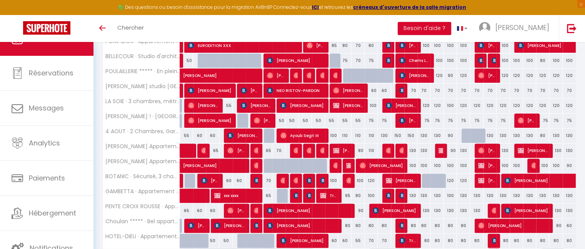
scroll to position [248, 0]
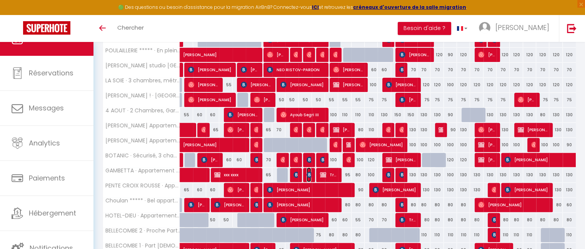
click at [308, 176] on img at bounding box center [310, 175] width 6 height 6
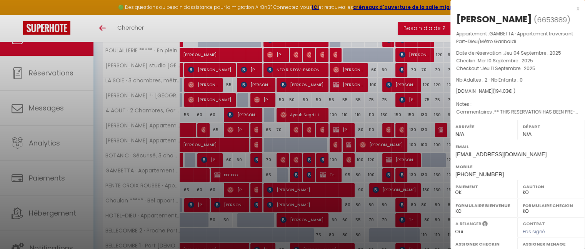
click at [571, 9] on div "x" at bounding box center [515, 8] width 129 height 9
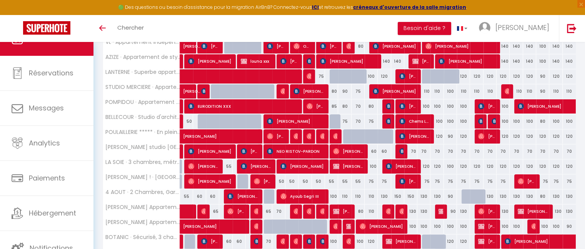
scroll to position [166, 0]
